Goal: Information Seeking & Learning: Compare options

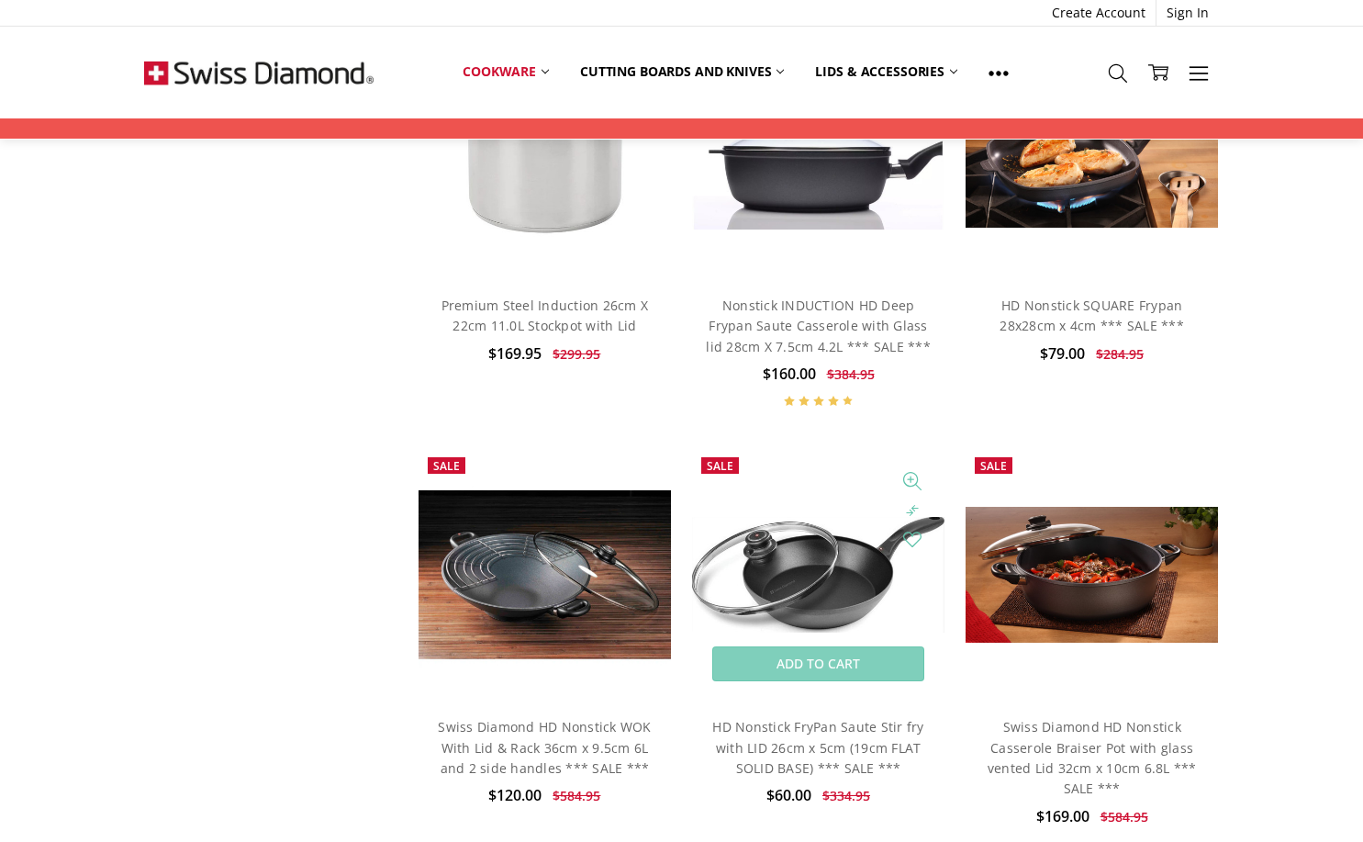
scroll to position [4371, 0]
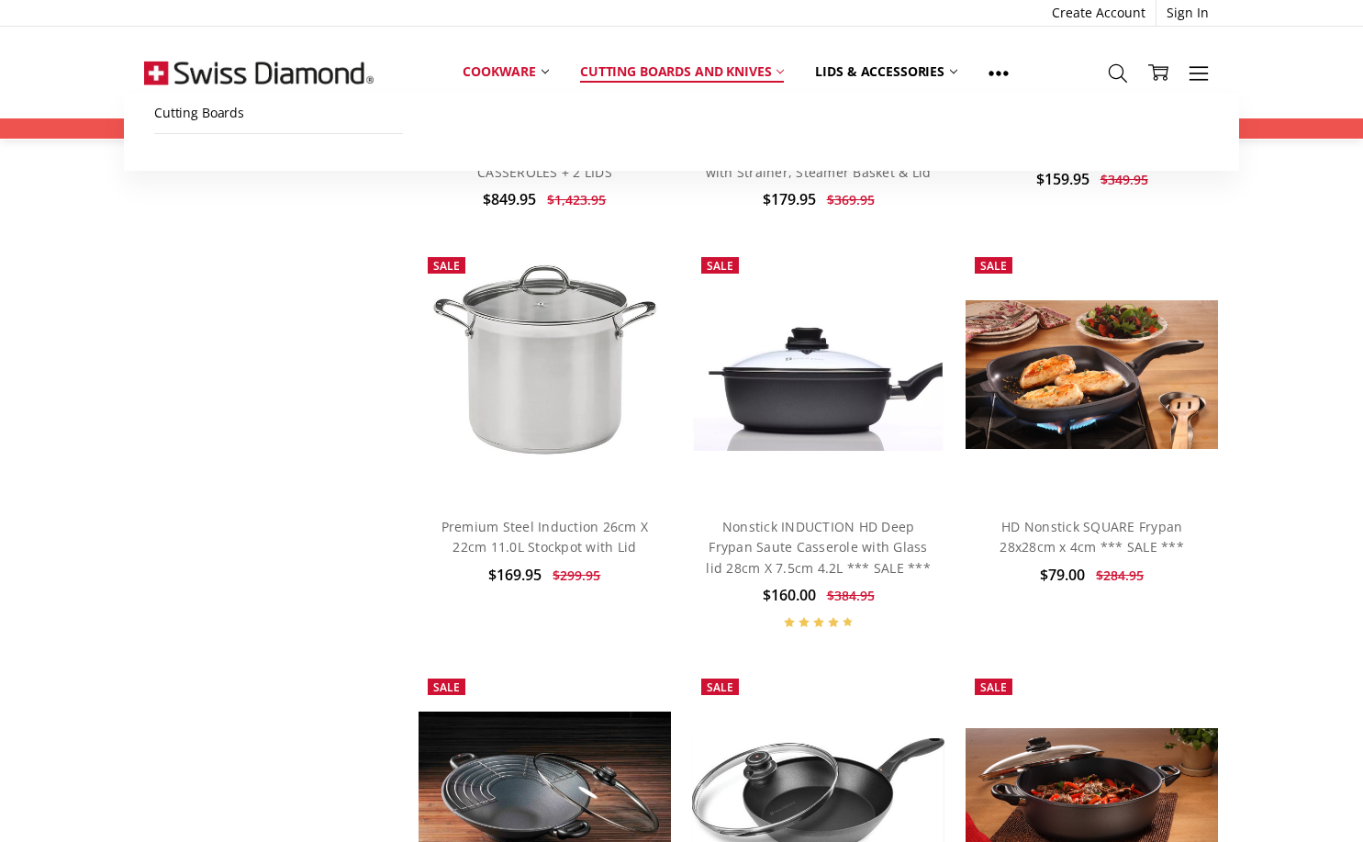
click at [731, 72] on link "Cutting boards and knives" at bounding box center [683, 71] width 236 height 40
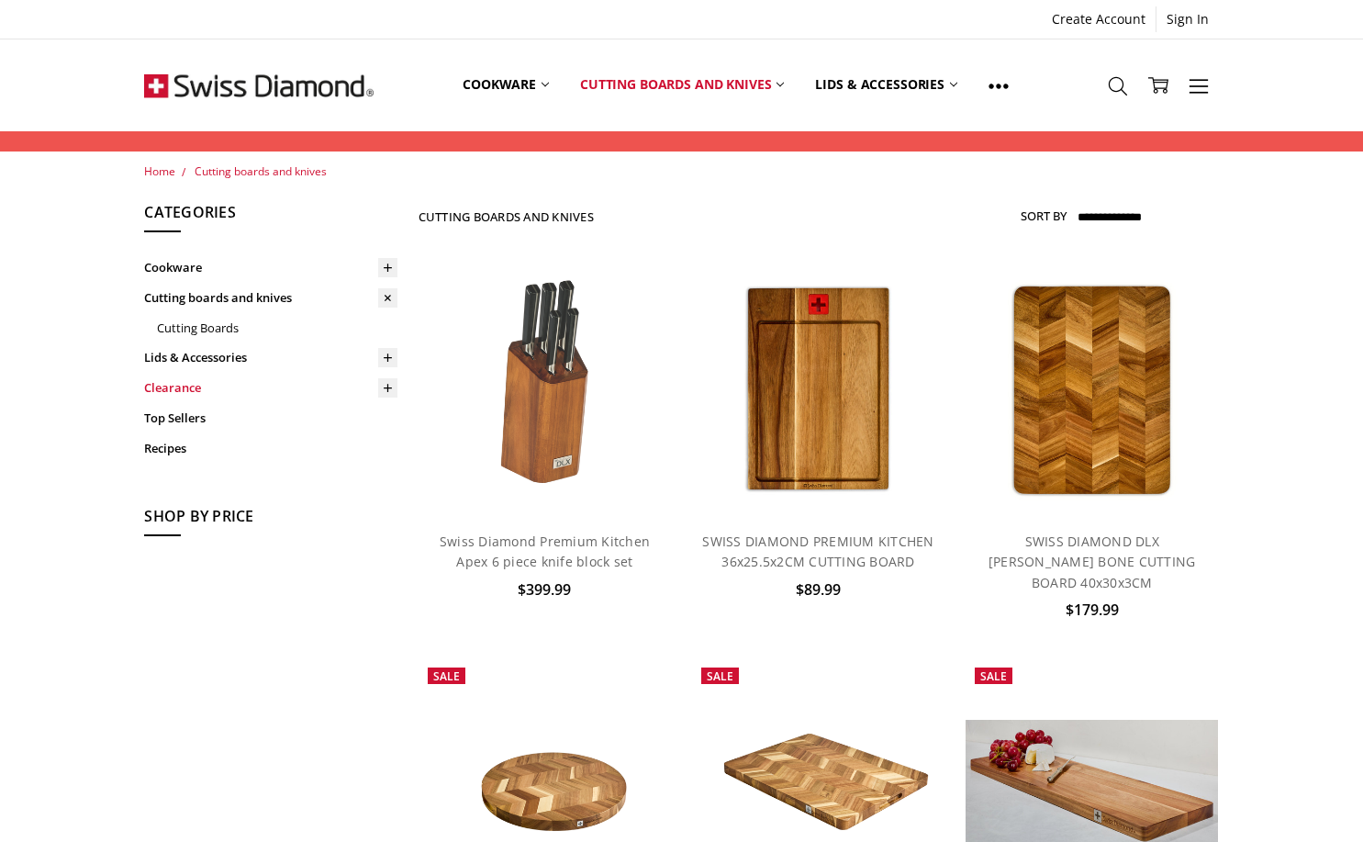
click at [194, 381] on link "Clearance" at bounding box center [270, 388] width 253 height 30
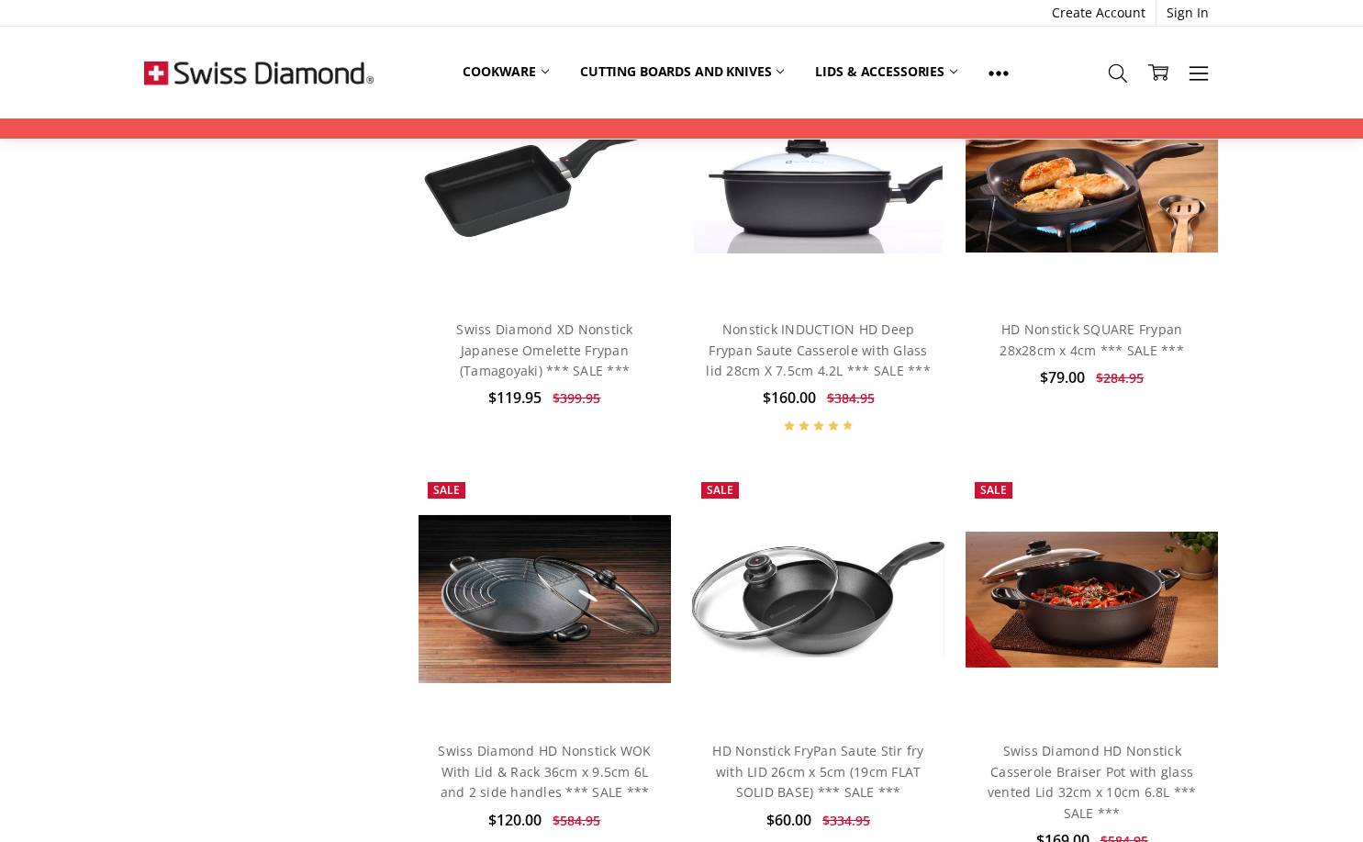
scroll to position [999, 0]
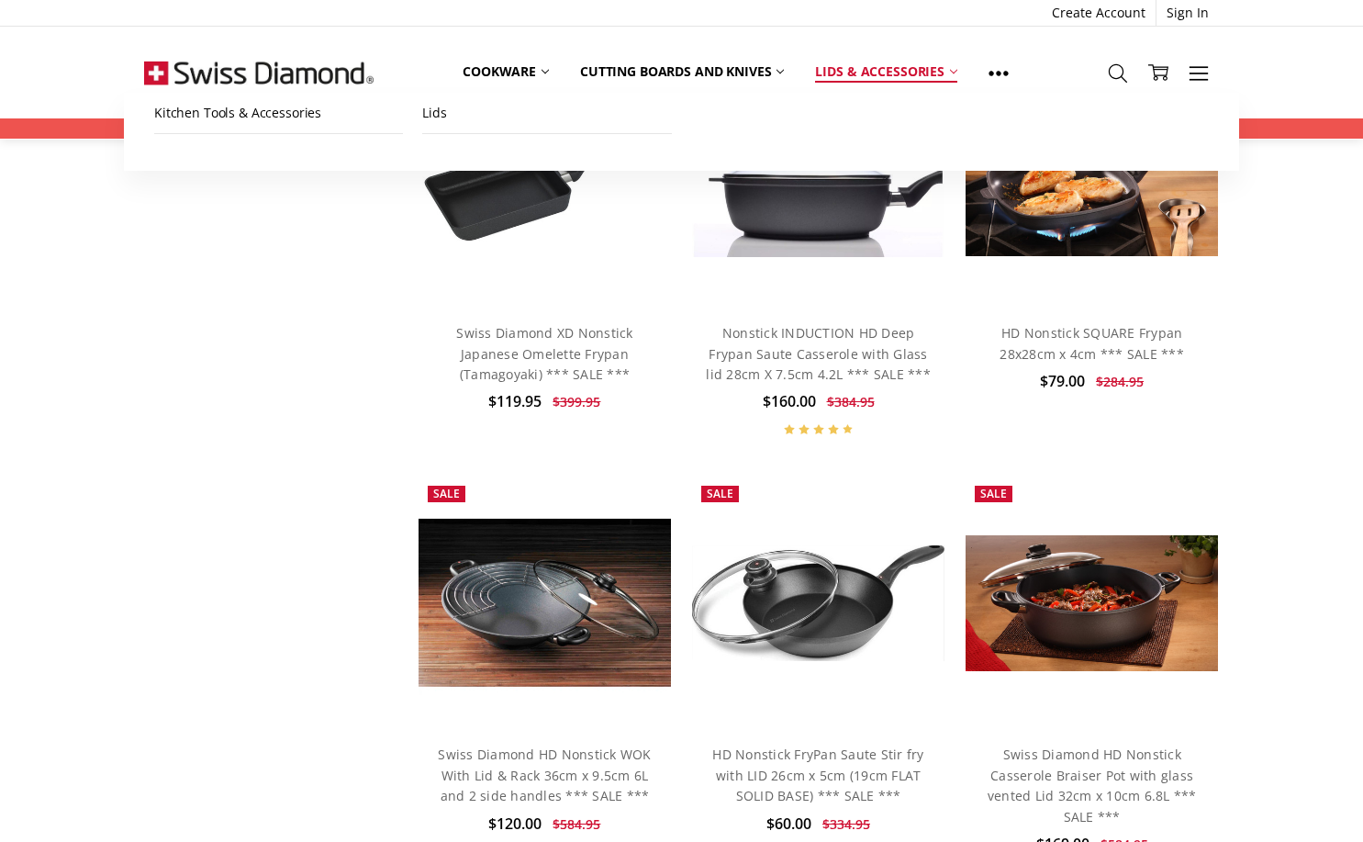
click at [925, 77] on link "Lids & Accessories" at bounding box center [886, 71] width 173 height 40
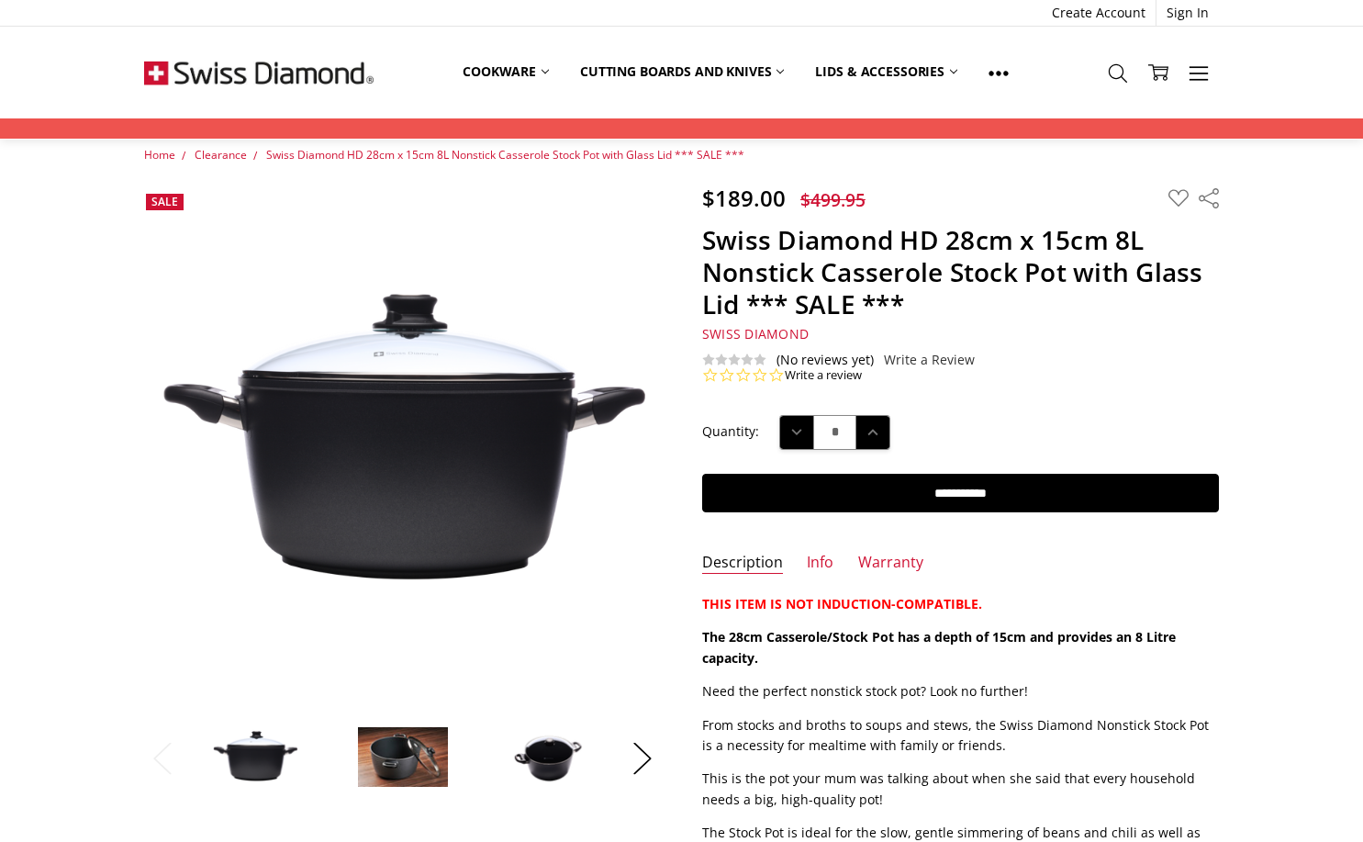
scroll to position [145, 0]
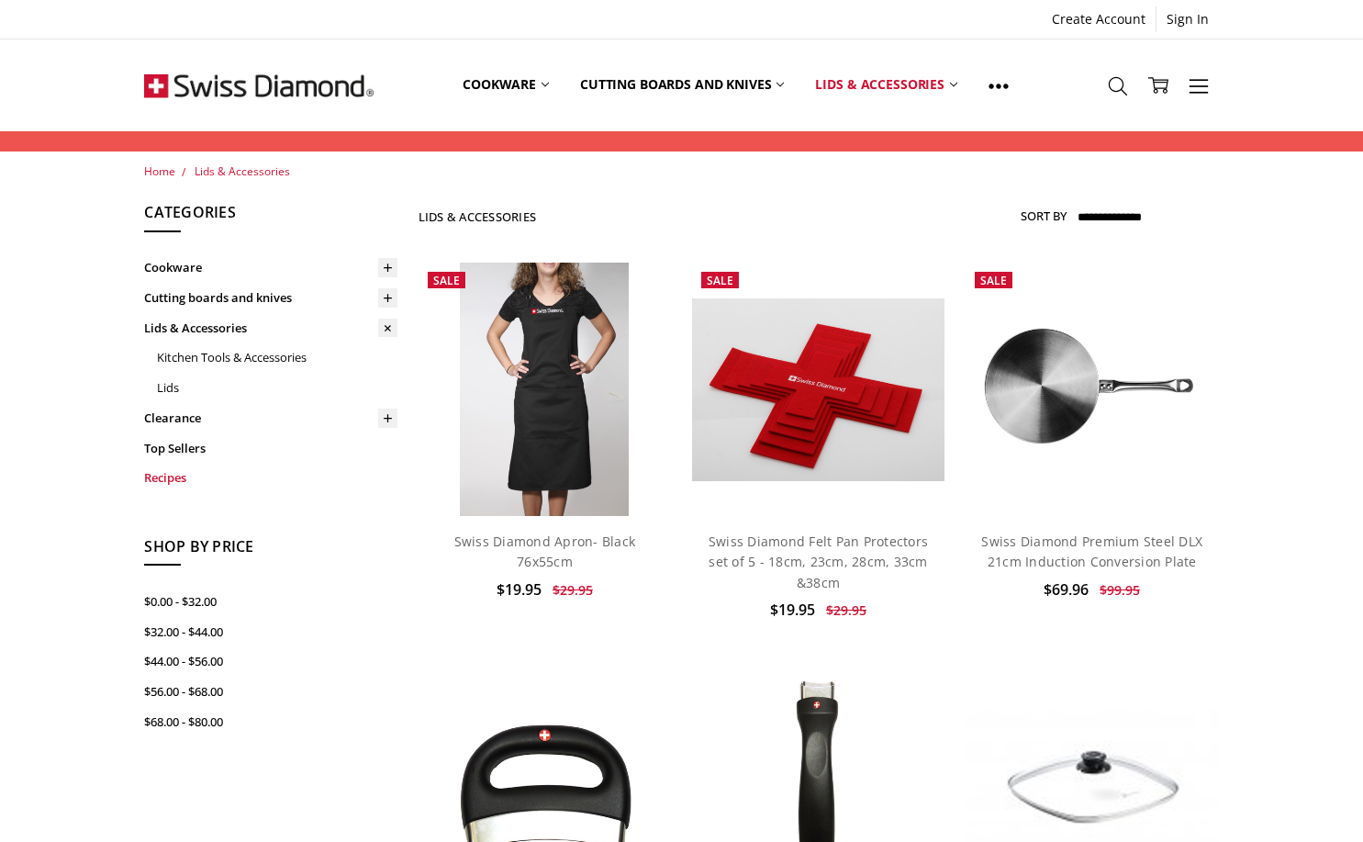
click at [173, 472] on link "Recipes" at bounding box center [270, 478] width 253 height 30
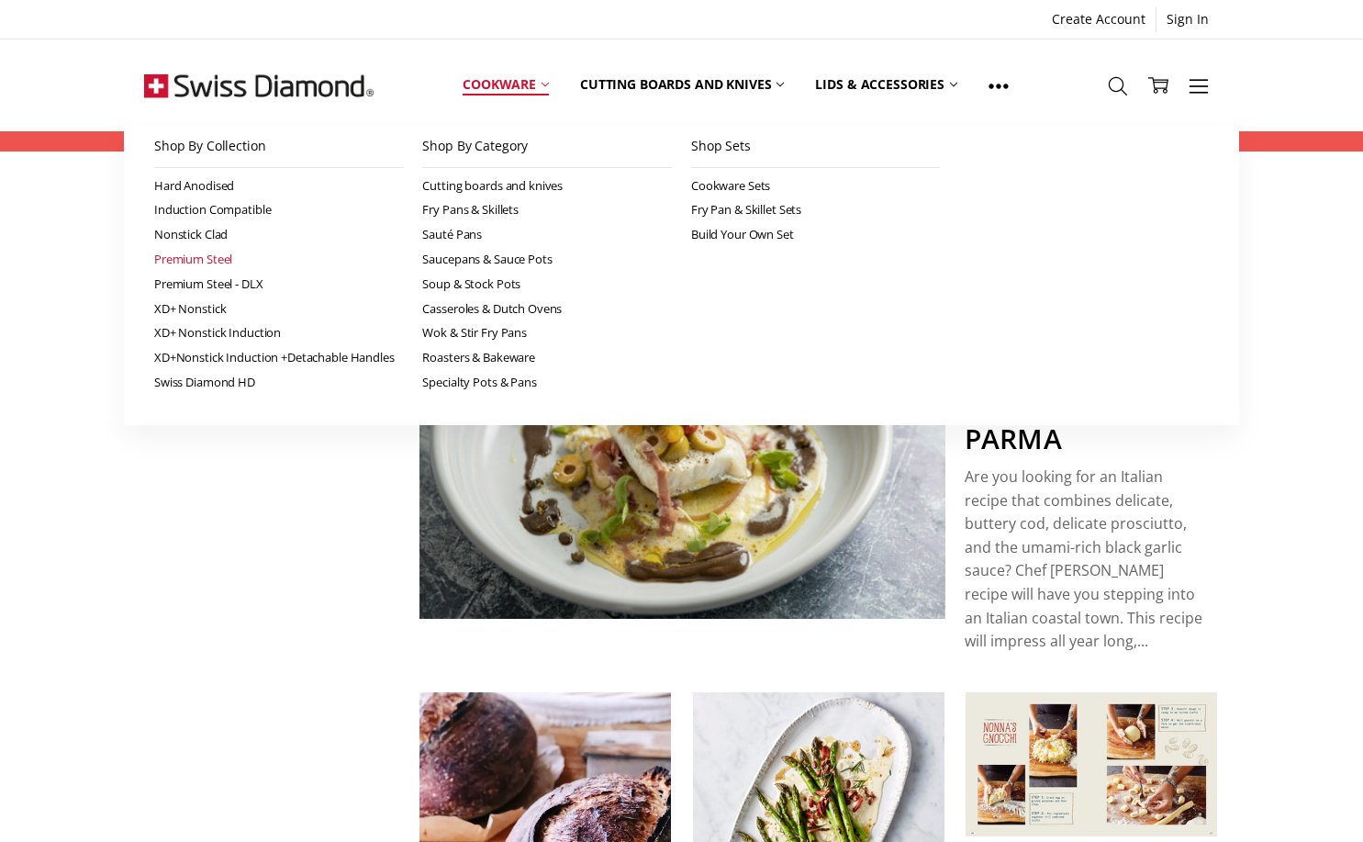
click at [206, 260] on link "Premium Steel" at bounding box center [279, 259] width 250 height 25
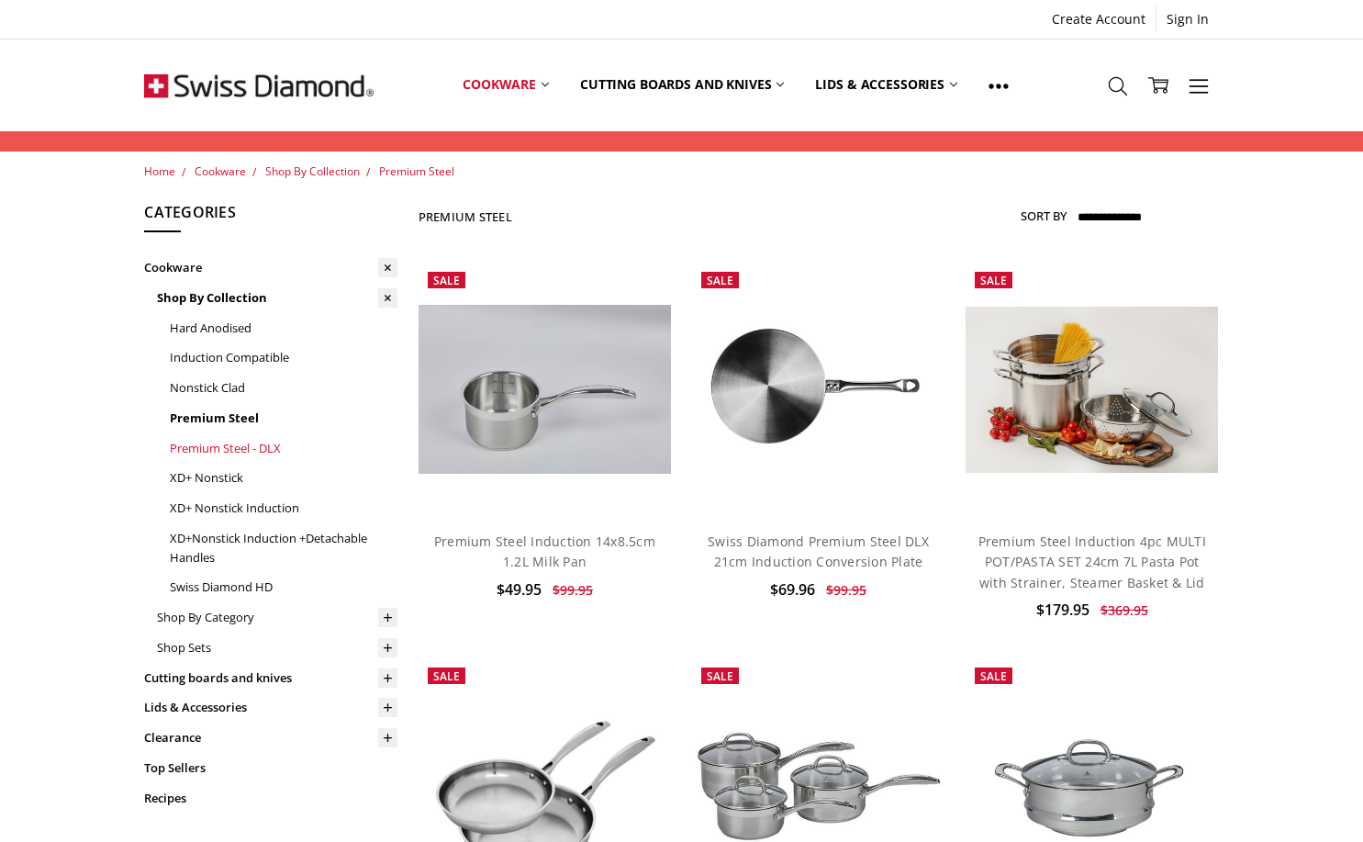
click at [255, 443] on link "Premium Steel - DLX" at bounding box center [284, 448] width 228 height 30
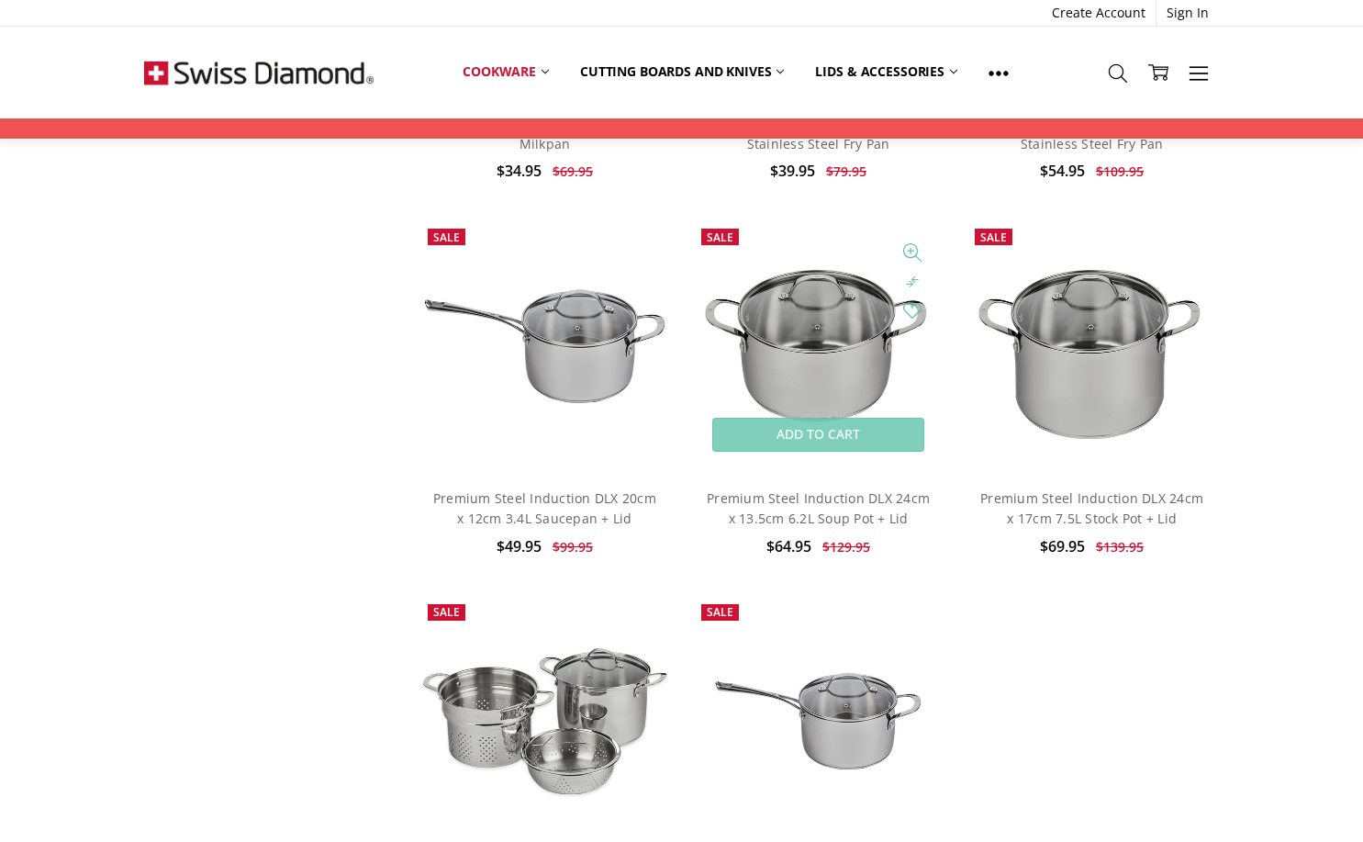
scroll to position [2538, 0]
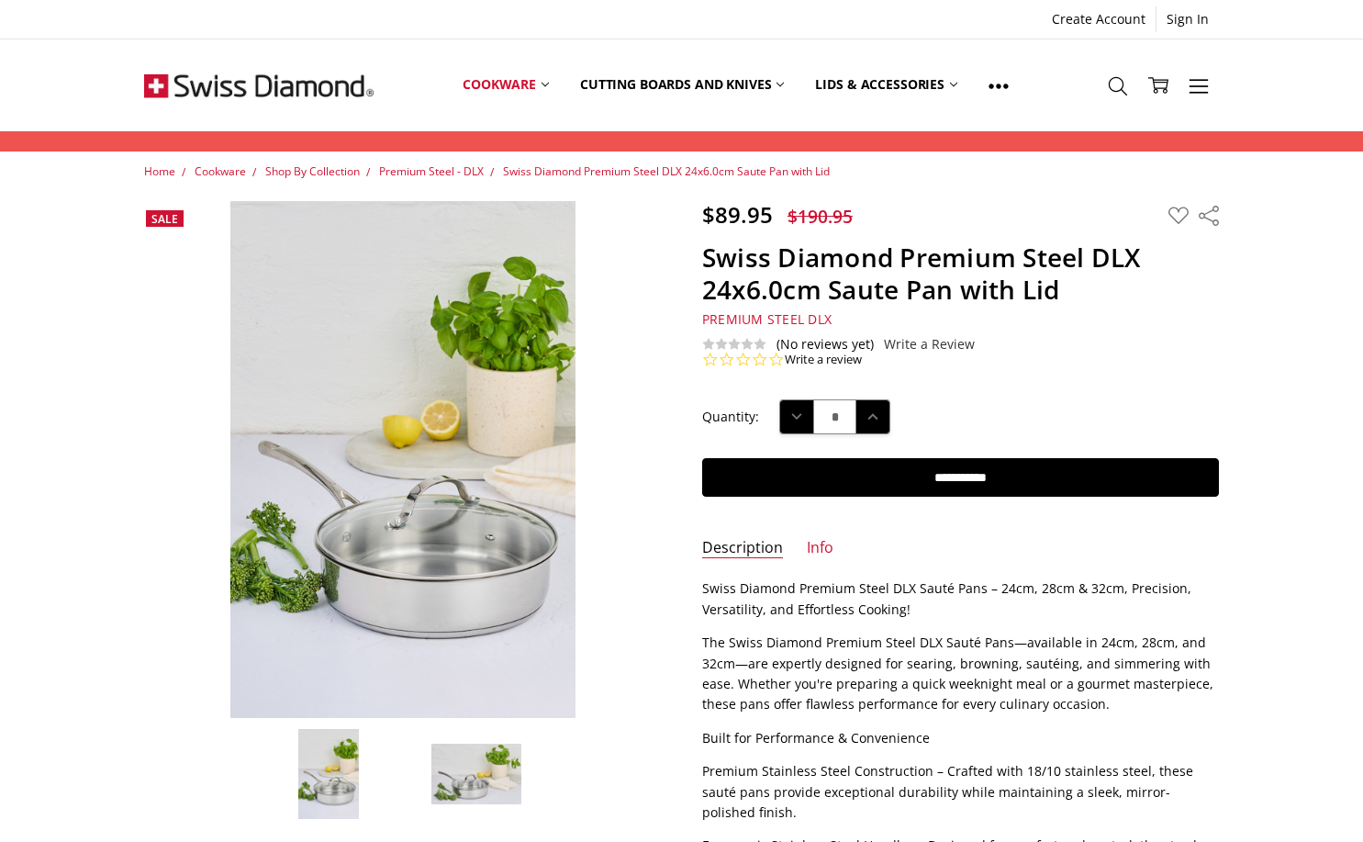
click at [502, 761] on img at bounding box center [477, 774] width 92 height 62
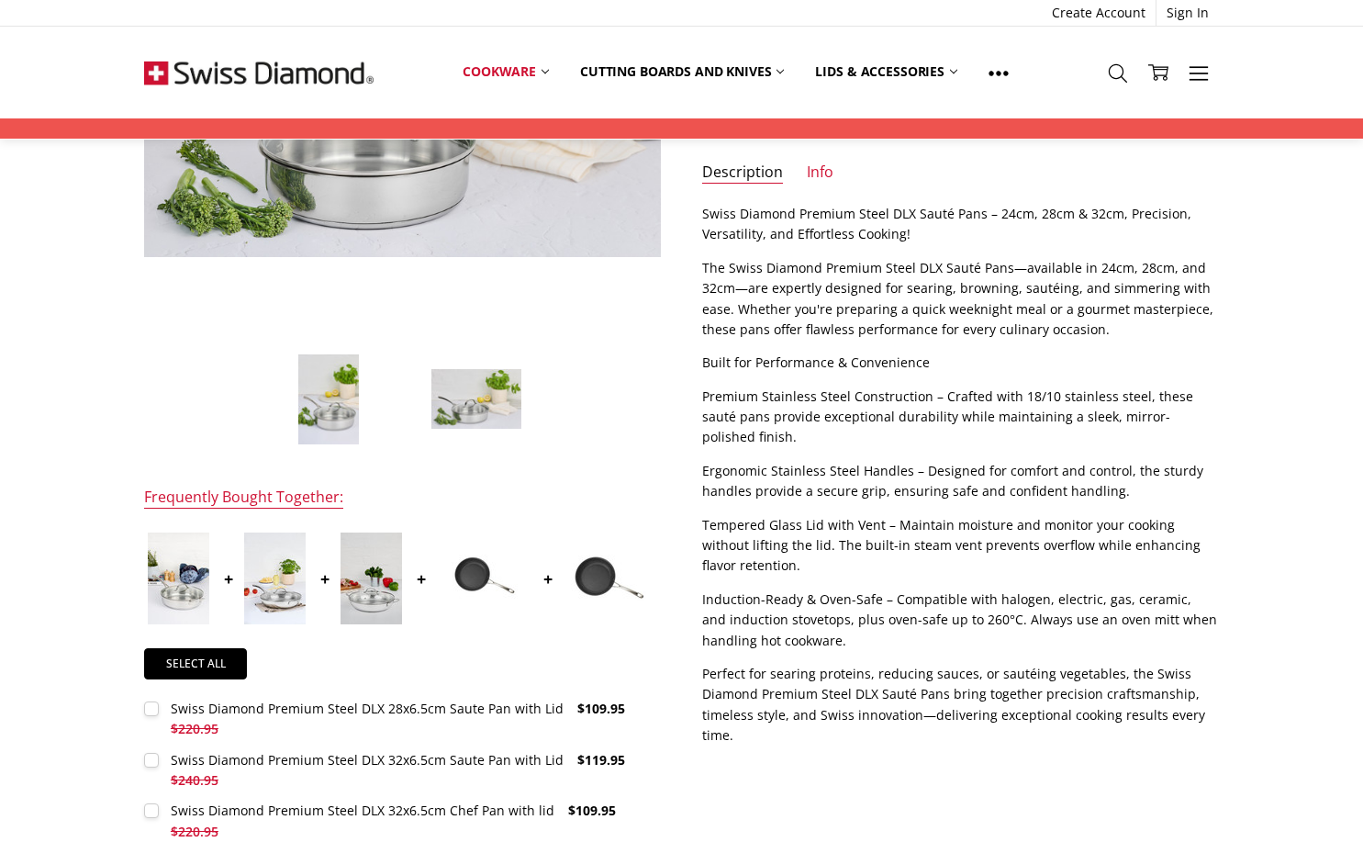
scroll to position [466, 0]
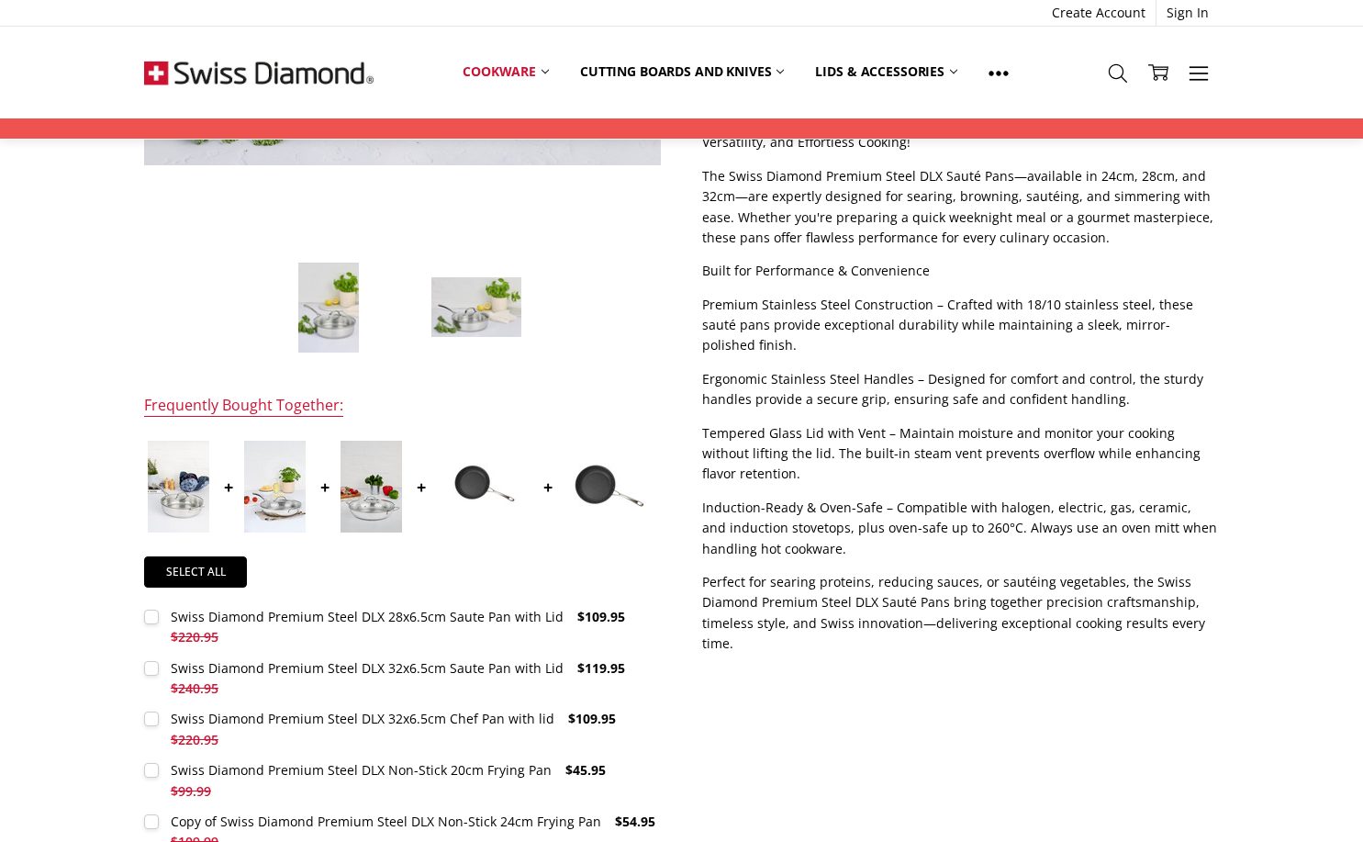
click at [479, 482] on img at bounding box center [483, 487] width 92 height 92
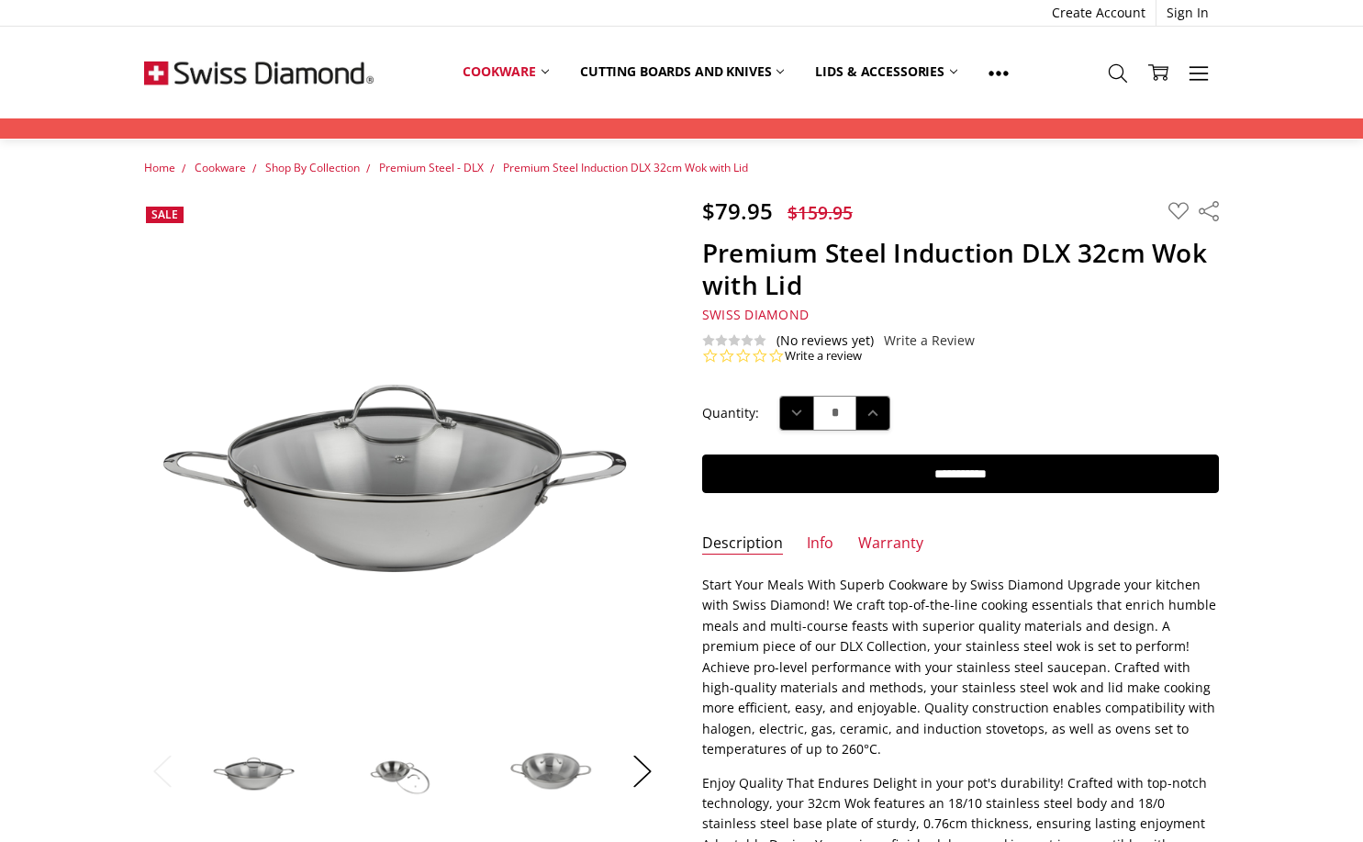
scroll to position [7, 0]
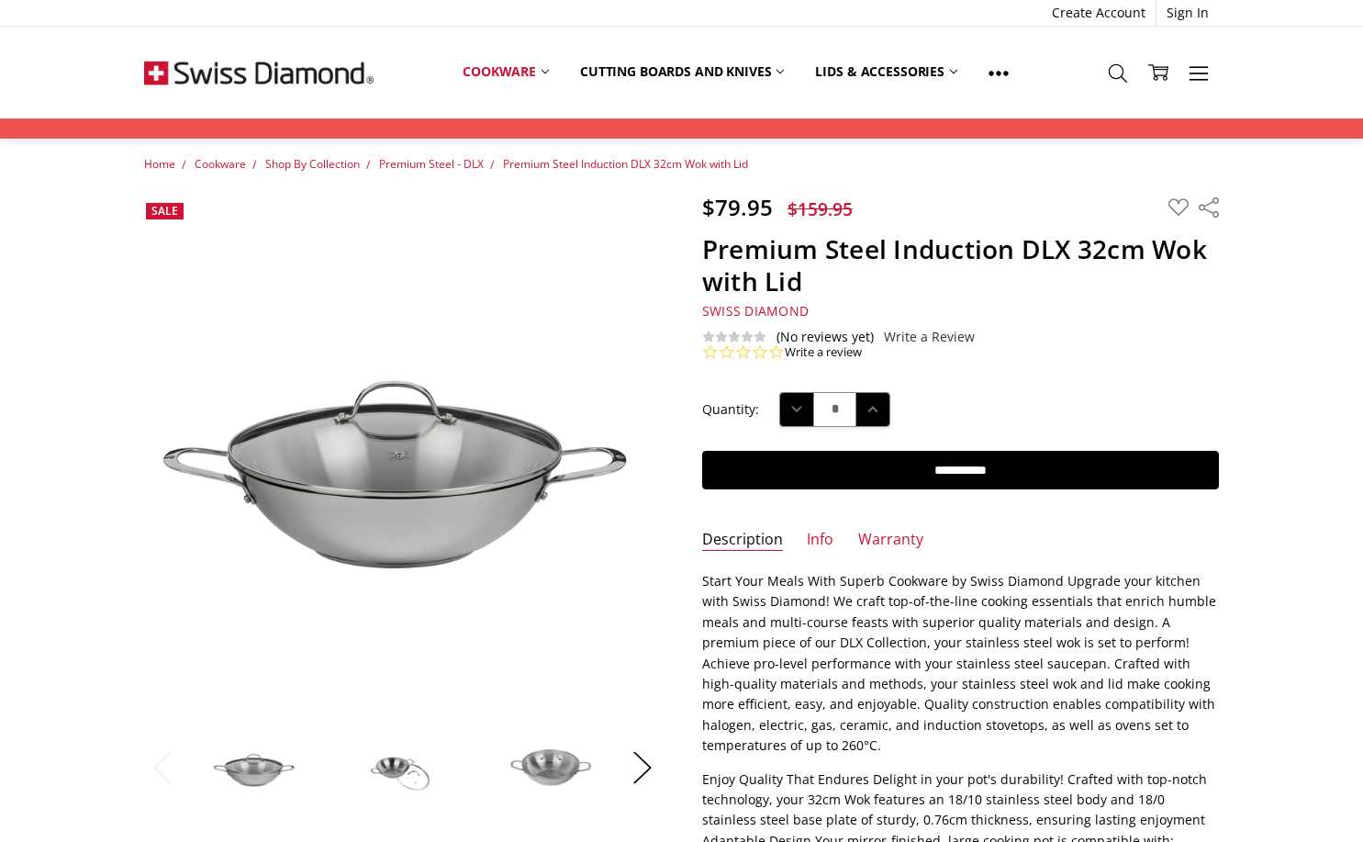
click at [393, 773] on img at bounding box center [403, 766] width 92 height 62
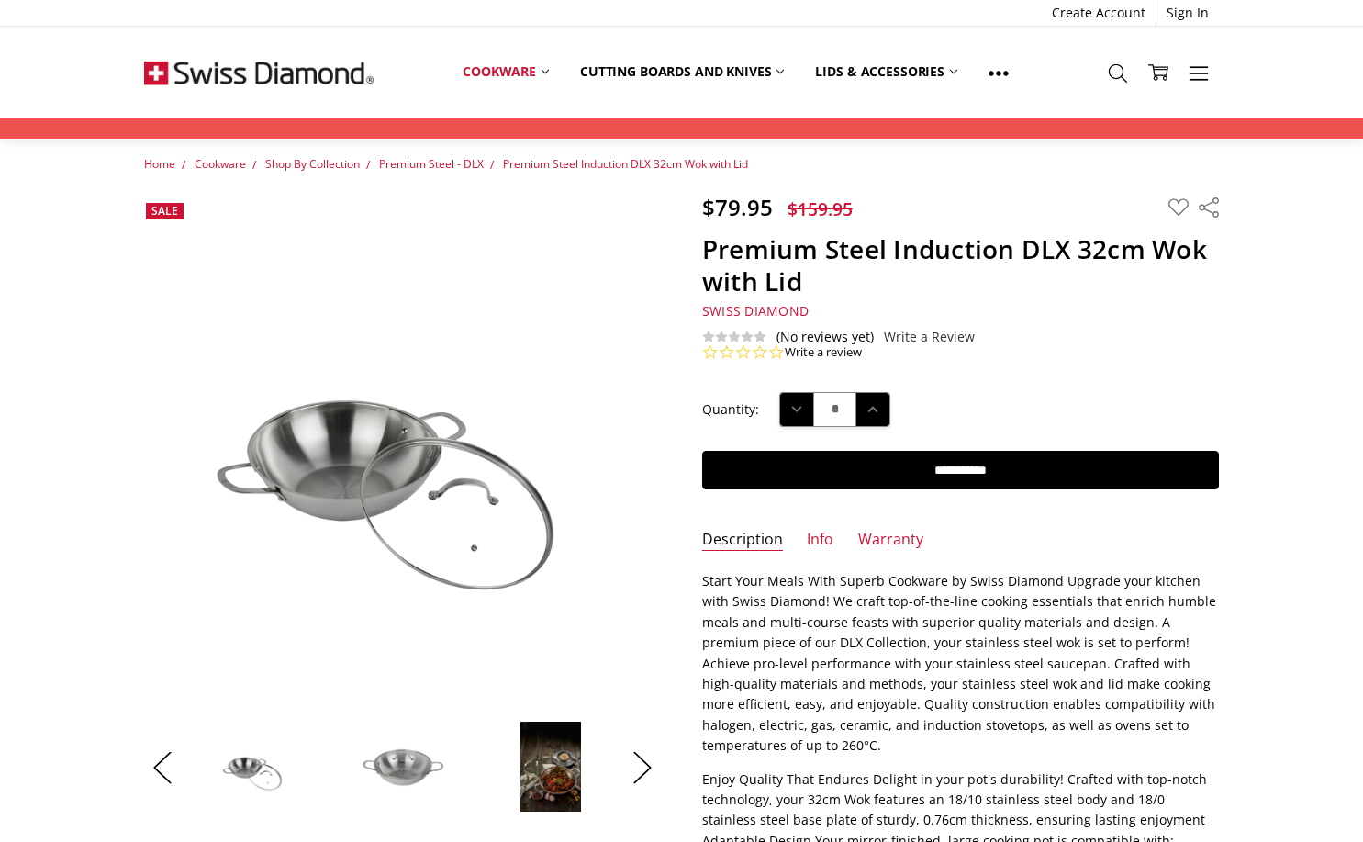
click at [567, 760] on img at bounding box center [551, 767] width 62 height 92
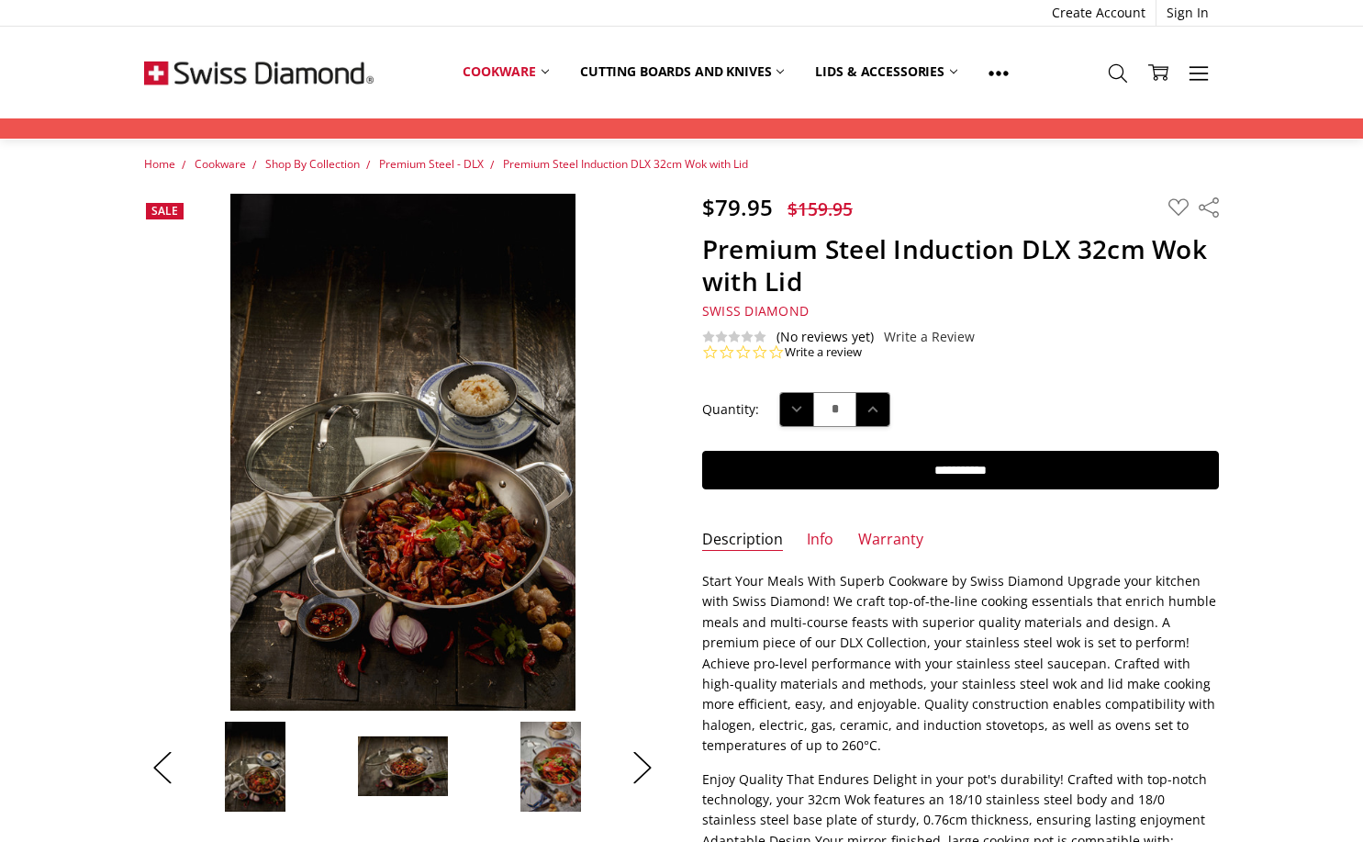
click at [410, 749] on img at bounding box center [403, 766] width 92 height 62
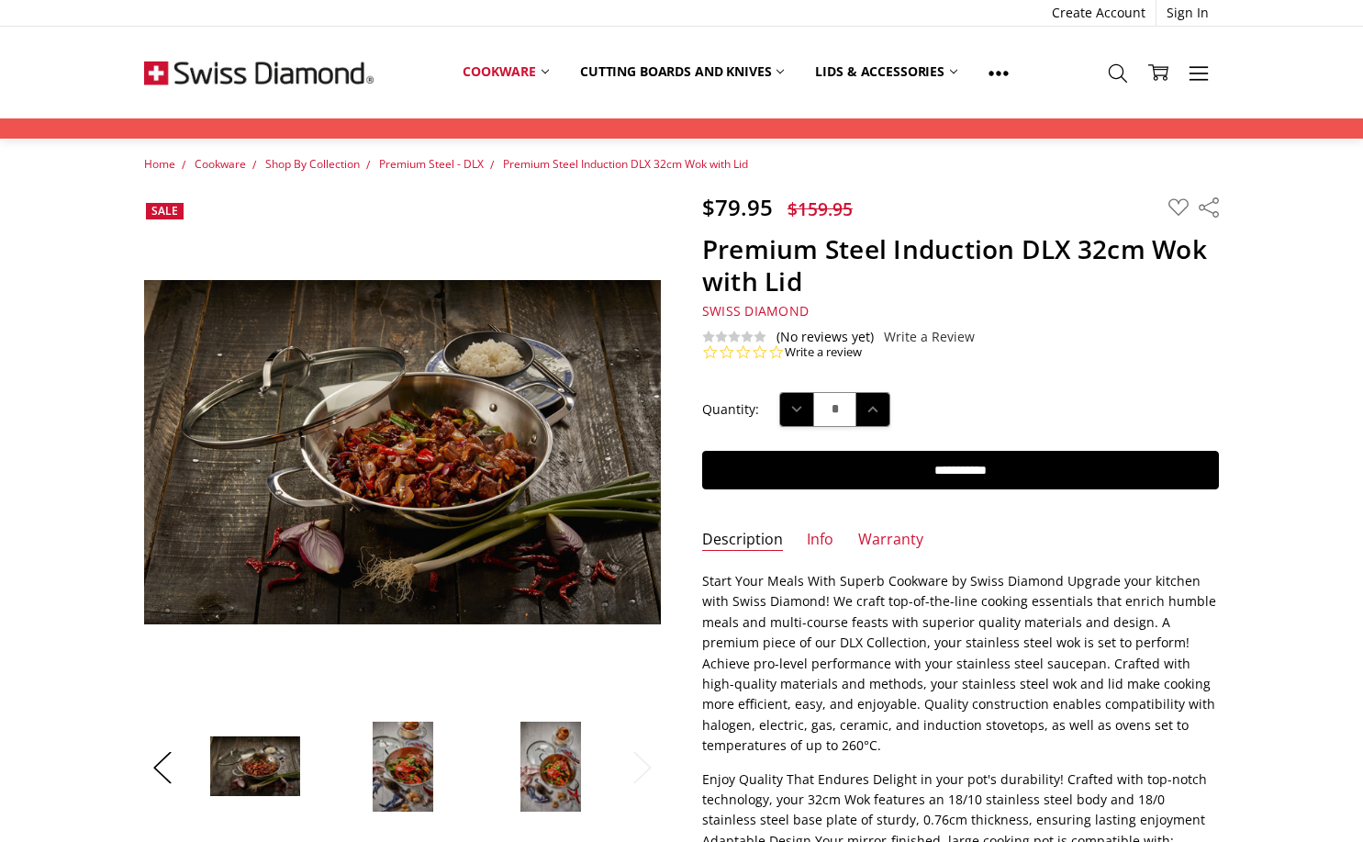
click at [547, 733] on img at bounding box center [551, 767] width 62 height 92
